Goal: Transaction & Acquisition: Purchase product/service

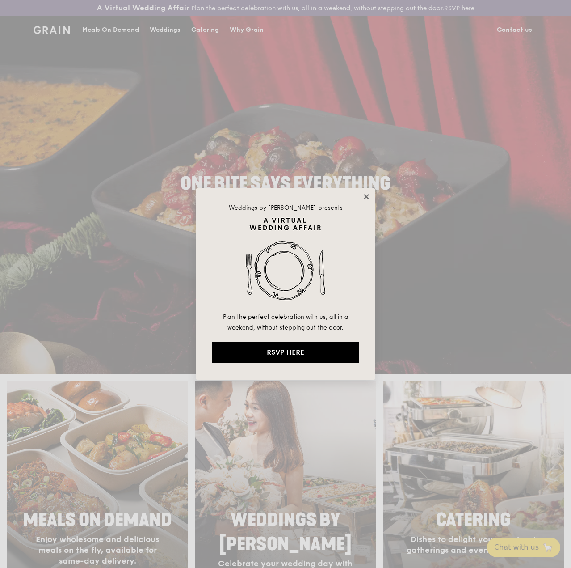
click at [369, 194] on icon at bounding box center [367, 197] width 8 height 8
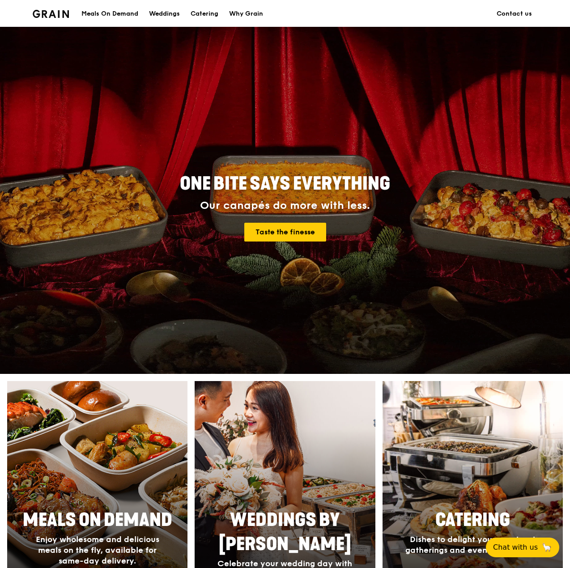
scroll to position [134, 0]
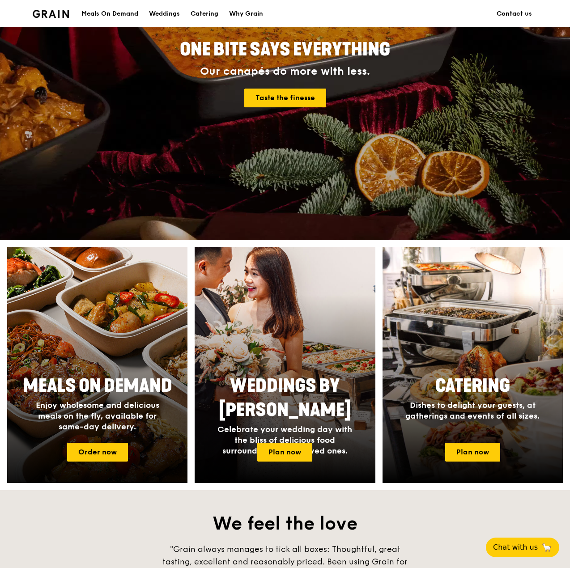
click at [86, 414] on span "Enjoy wholesome and delicious meals on the fly, available for same-day delivery." at bounding box center [97, 415] width 123 height 31
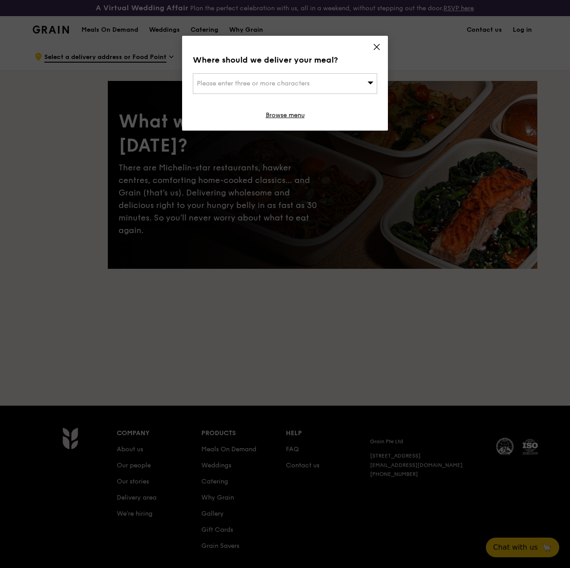
click at [381, 42] on div "Where should we deliver your meal? Please enter three or more characters Browse…" at bounding box center [285, 83] width 206 height 95
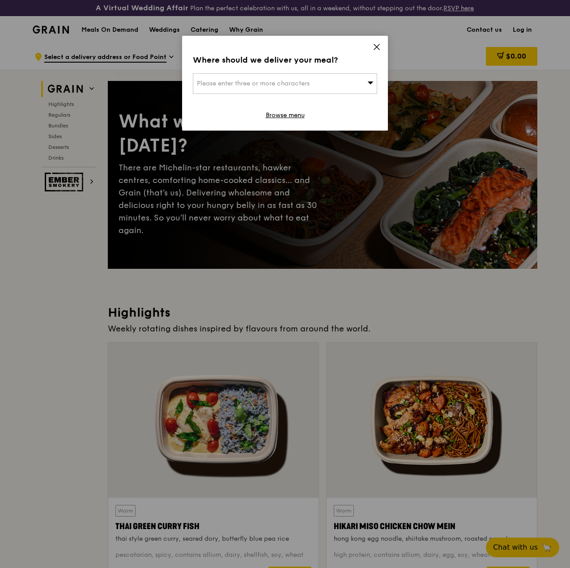
click at [362, 72] on div "Where should we deliver your meal? Please enter three or more characters Browse…" at bounding box center [285, 83] width 206 height 95
click at [367, 82] on icon at bounding box center [370, 82] width 6 height 7
click at [376, 48] on icon at bounding box center [376, 46] width 5 height 5
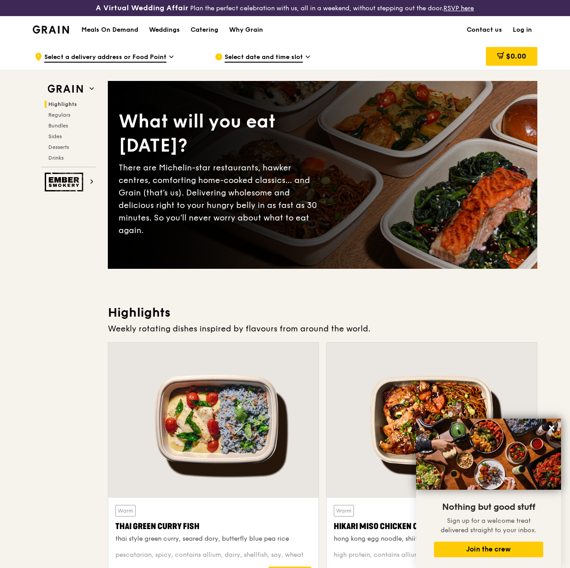
click at [266, 63] on span "Select date and time slot" at bounding box center [263, 58] width 78 height 10
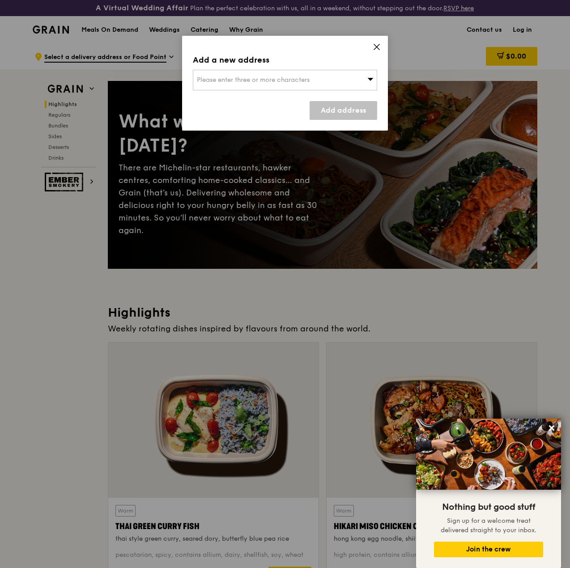
click at [382, 45] on div "Add a new address Please enter three or more characters Add address" at bounding box center [285, 83] width 206 height 95
click at [372, 40] on div "Add a new address Please enter three or more characters Add address" at bounding box center [285, 83] width 206 height 95
click at [373, 51] on span at bounding box center [376, 48] width 8 height 10
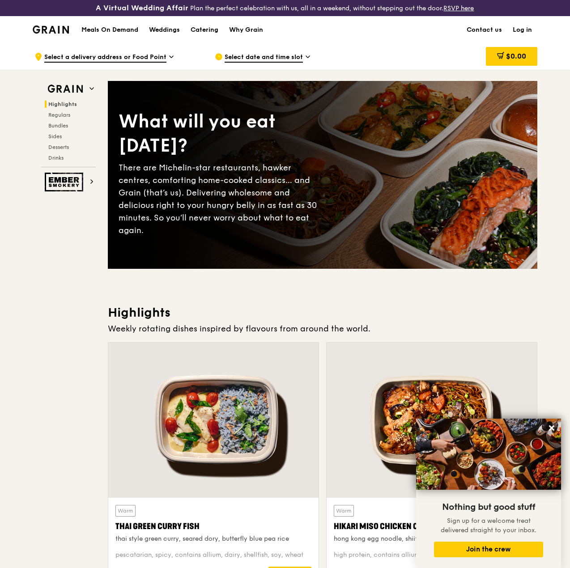
drag, startPoint x: 161, startPoint y: 66, endPoint x: 167, endPoint y: 63, distance: 6.4
click at [167, 63] on div ".cls-1 { fill: none; stroke: #fff; stroke-linecap: round; stroke-linejoin: roun…" at bounding box center [117, 56] width 166 height 27
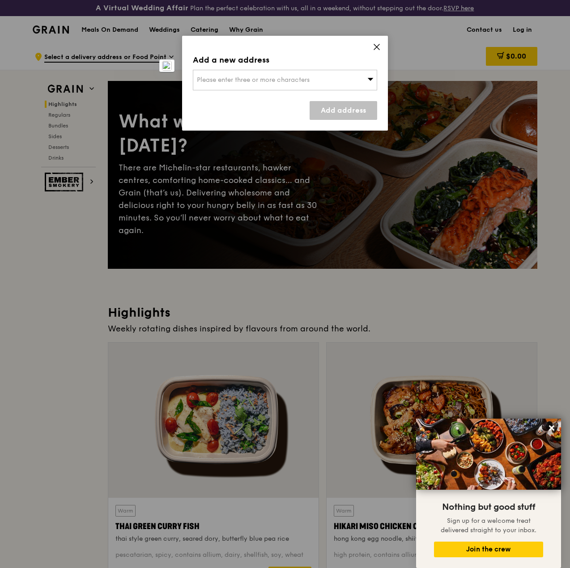
click at [378, 48] on icon at bounding box center [376, 47] width 8 height 8
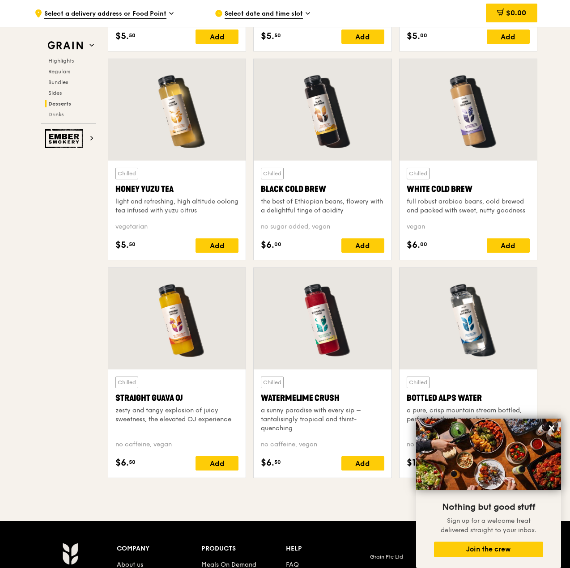
scroll to position [3485, 0]
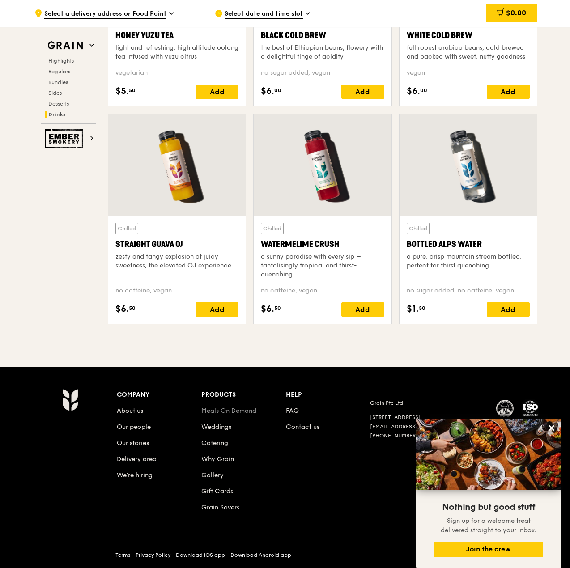
click at [230, 408] on link "Meals On Demand" at bounding box center [228, 411] width 55 height 8
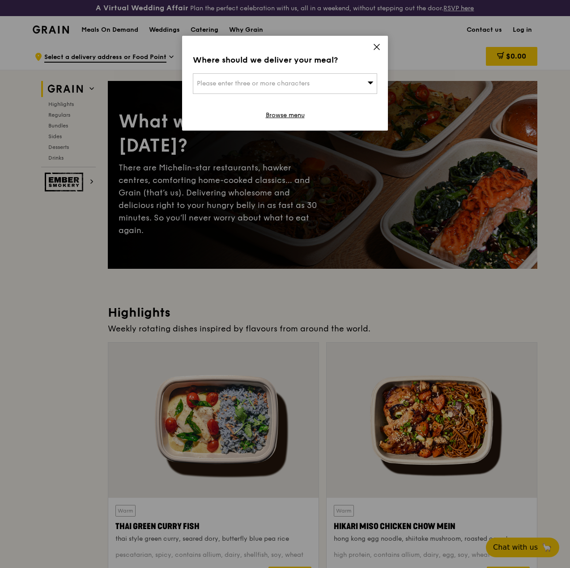
click at [378, 44] on icon at bounding box center [376, 47] width 8 height 8
